Goal: Navigation & Orientation: Understand site structure

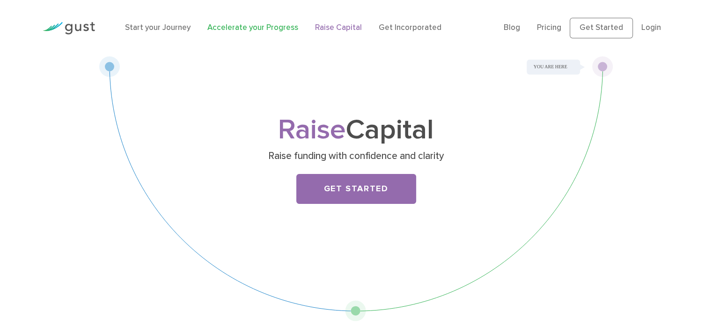
click at [242, 29] on link "Accelerate your Progress" at bounding box center [252, 27] width 91 height 9
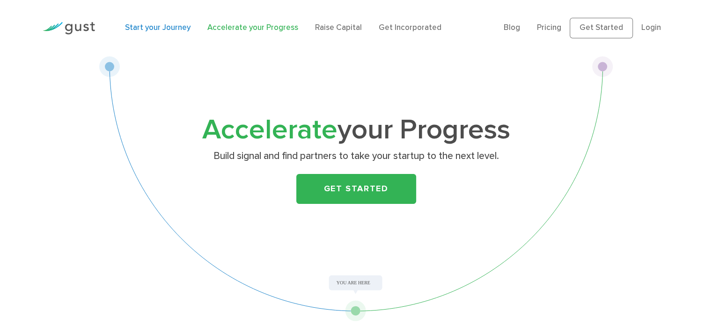
click at [161, 25] on link "Start your Journey" at bounding box center [158, 27] width 66 height 9
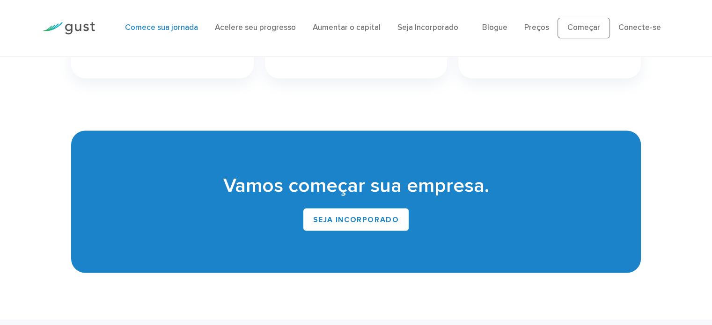
scroll to position [1943, 0]
